Goal: Communication & Community: Share content

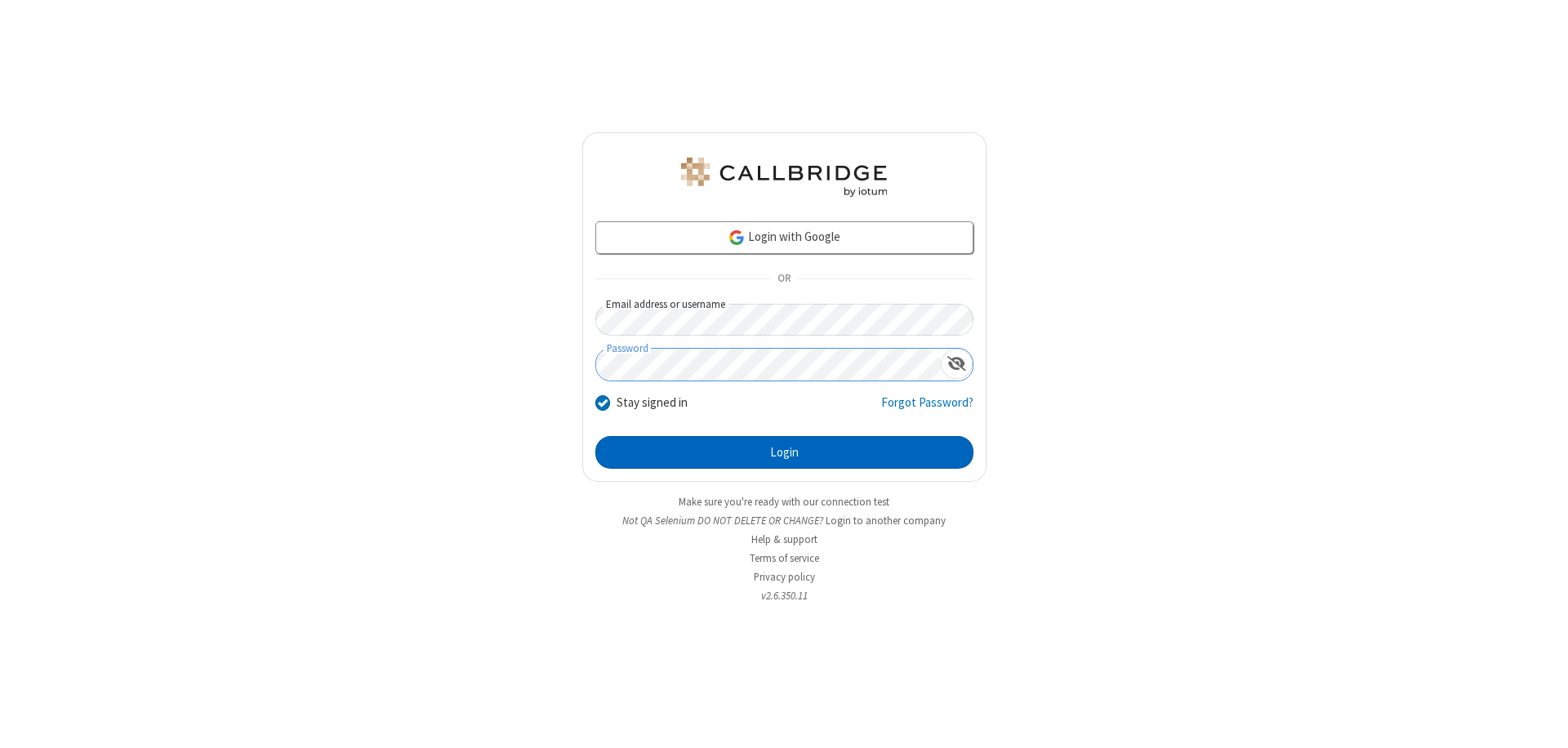
click at [784, 453] on button "Login" at bounding box center [784, 452] width 378 height 33
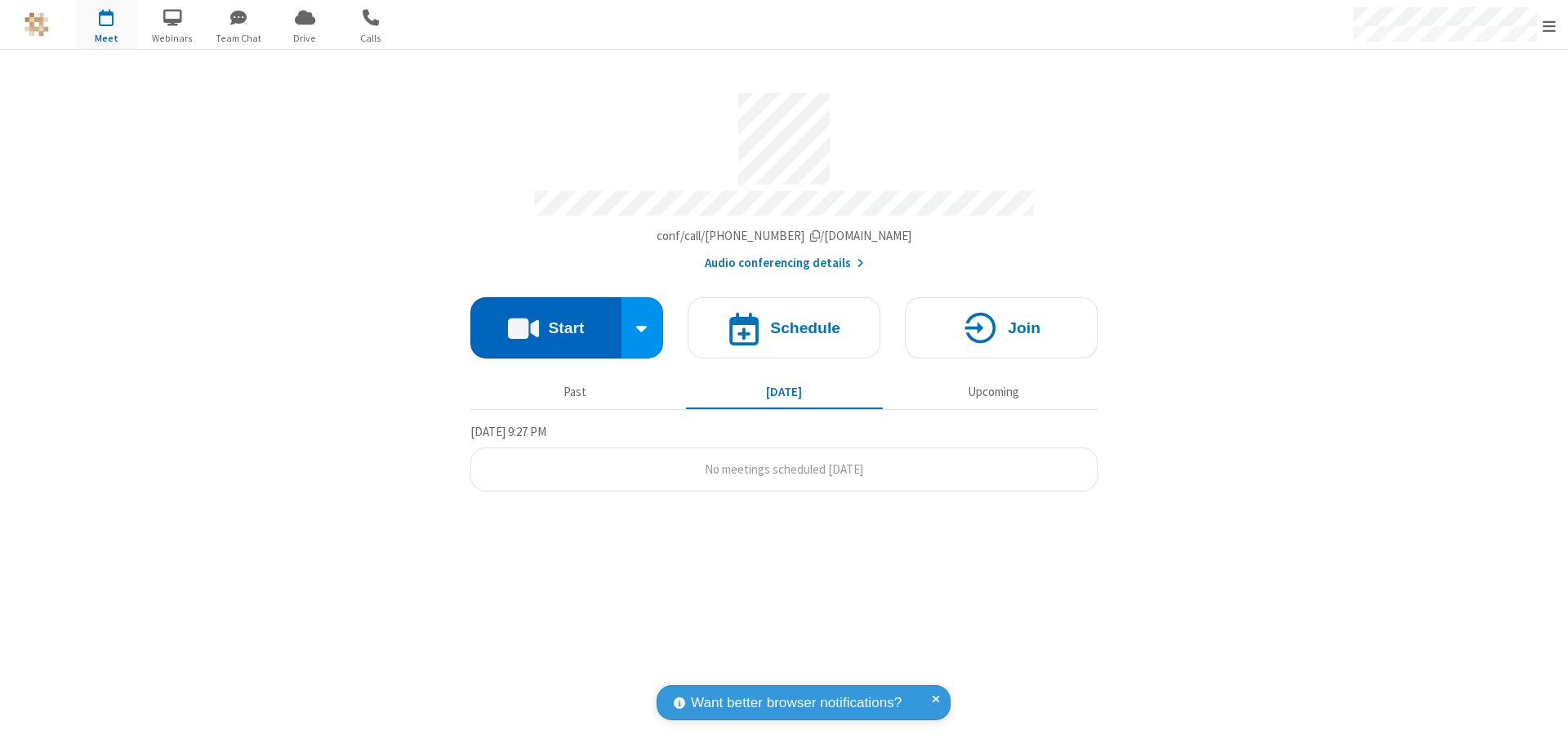
click at [546, 320] on button "Start" at bounding box center [546, 327] width 151 height 61
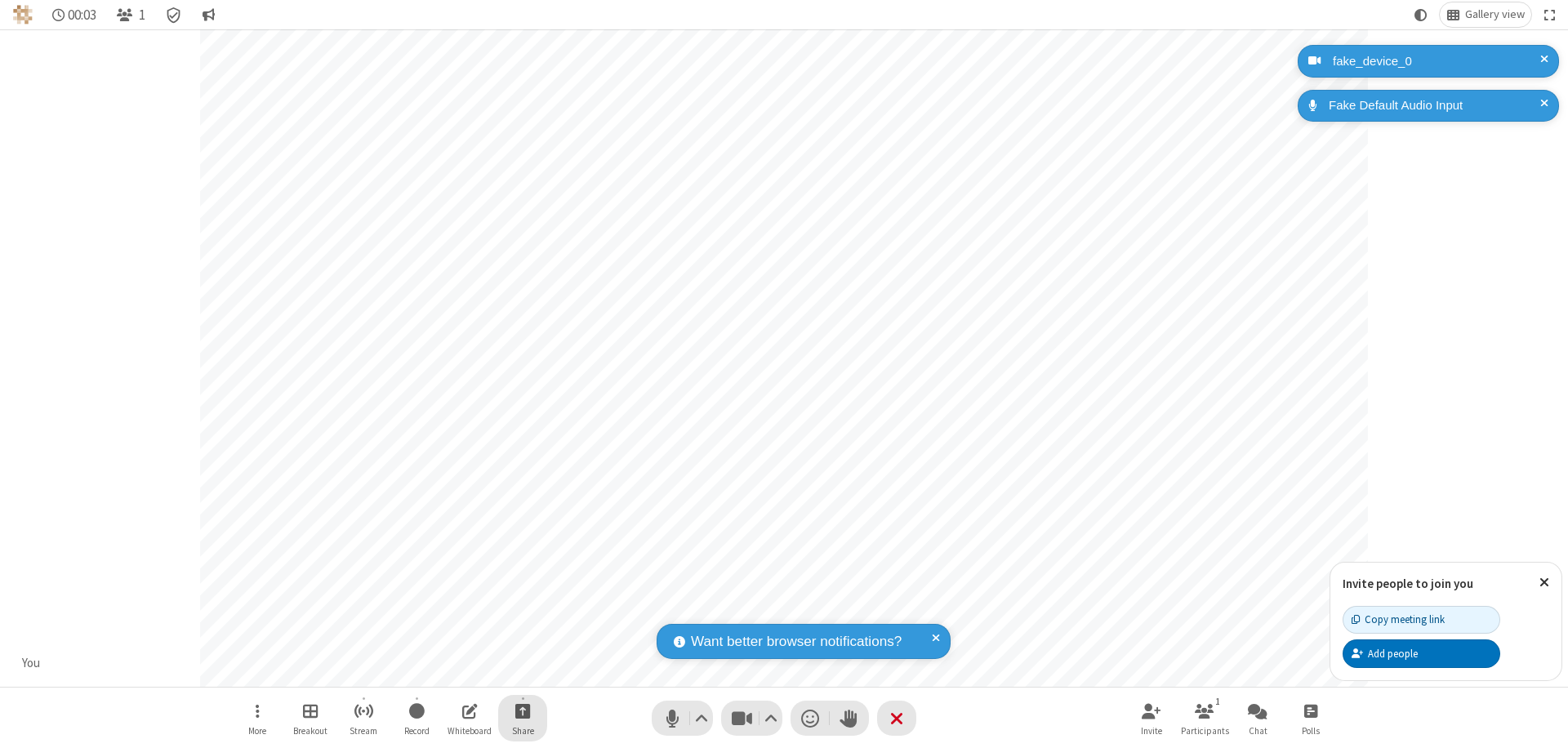
click at [523, 710] on span "Start sharing" at bounding box center [524, 710] width 16 height 20
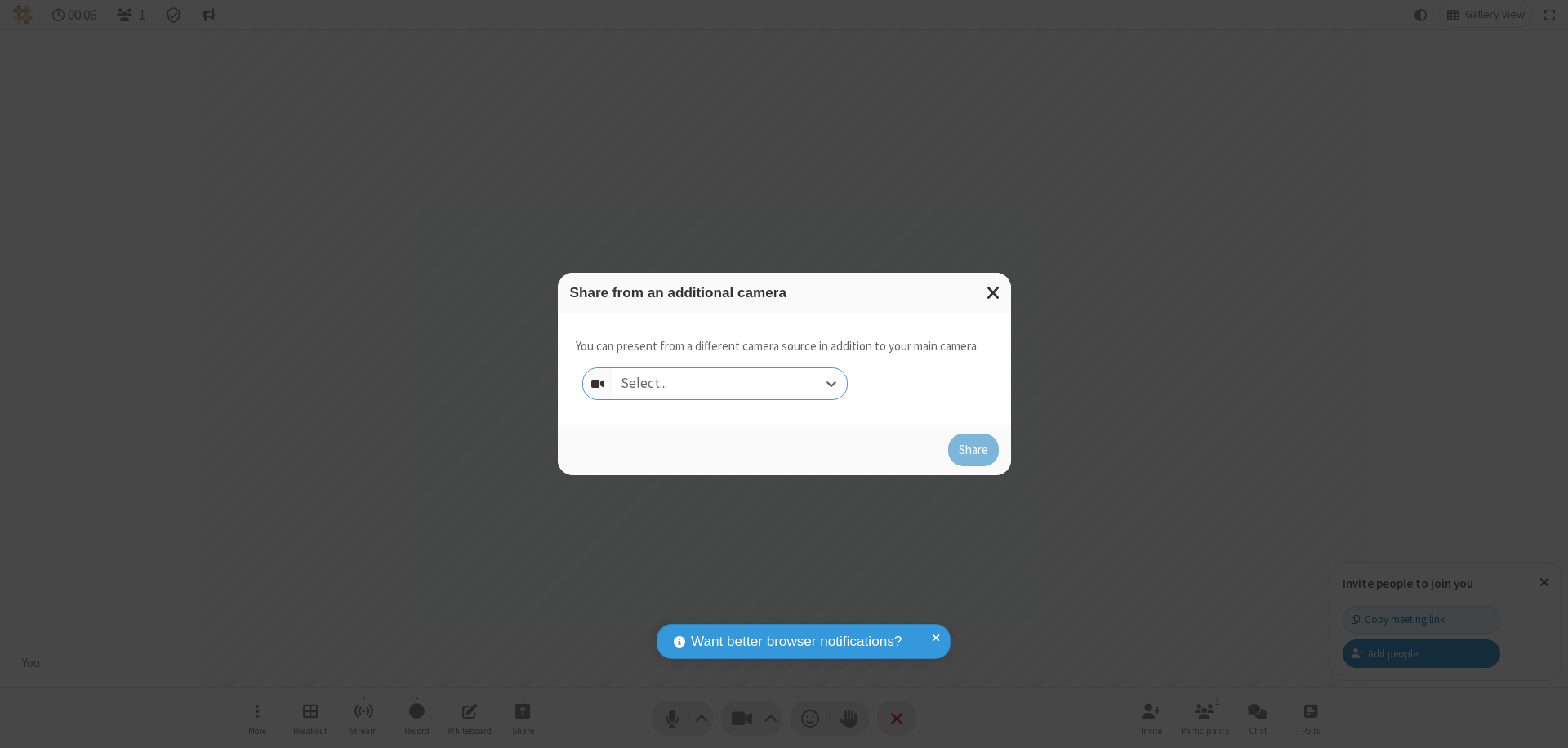
click at [729, 384] on div "Select..." at bounding box center [729, 383] width 234 height 31
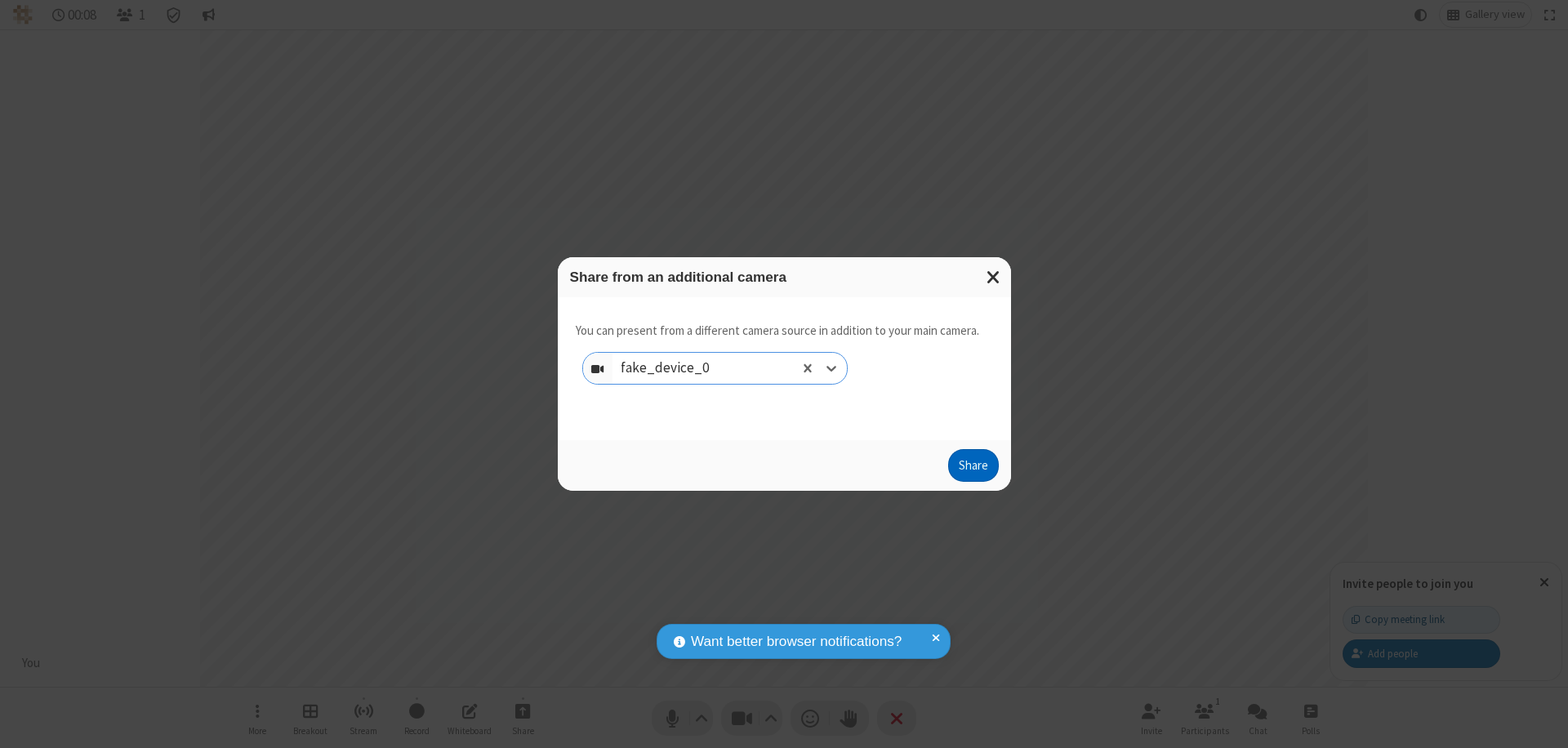
click at [973, 469] on button "Share" at bounding box center [974, 465] width 51 height 33
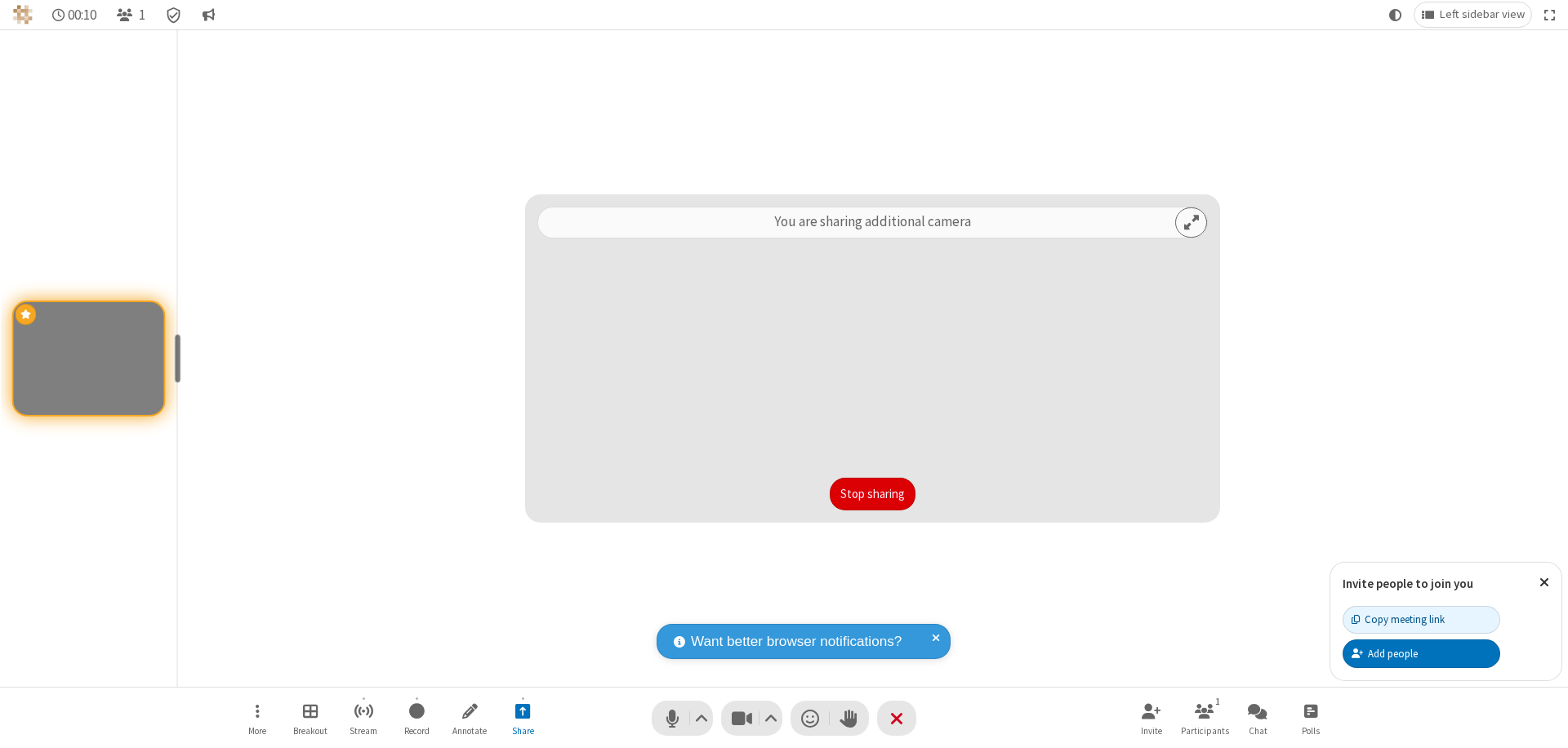
click at [872, 494] on button "Stop sharing" at bounding box center [873, 494] width 86 height 33
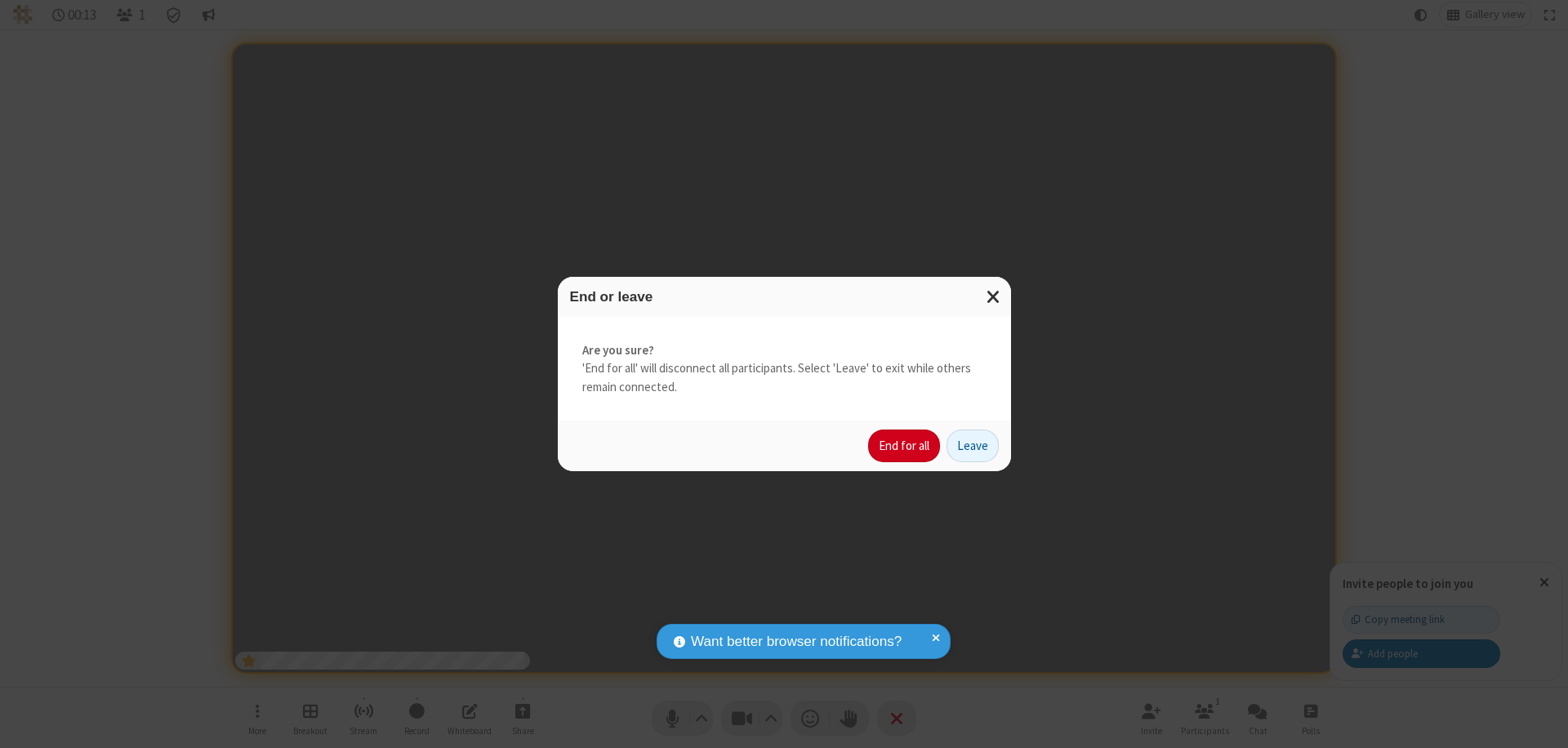
click at [905, 446] on button "End for all" at bounding box center [904, 446] width 72 height 33
